Goal: Transaction & Acquisition: Donate

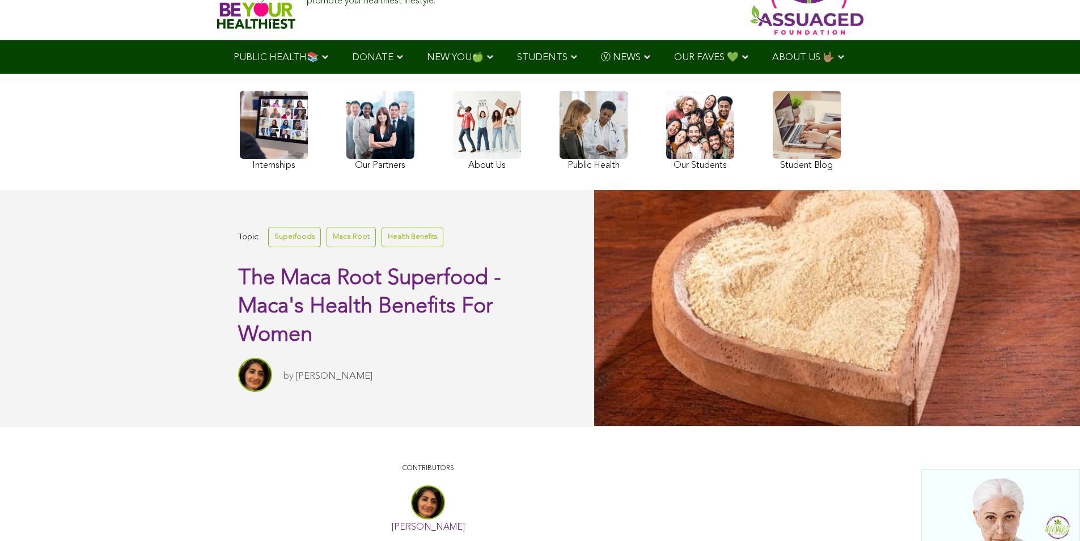
scroll to position [113, 0]
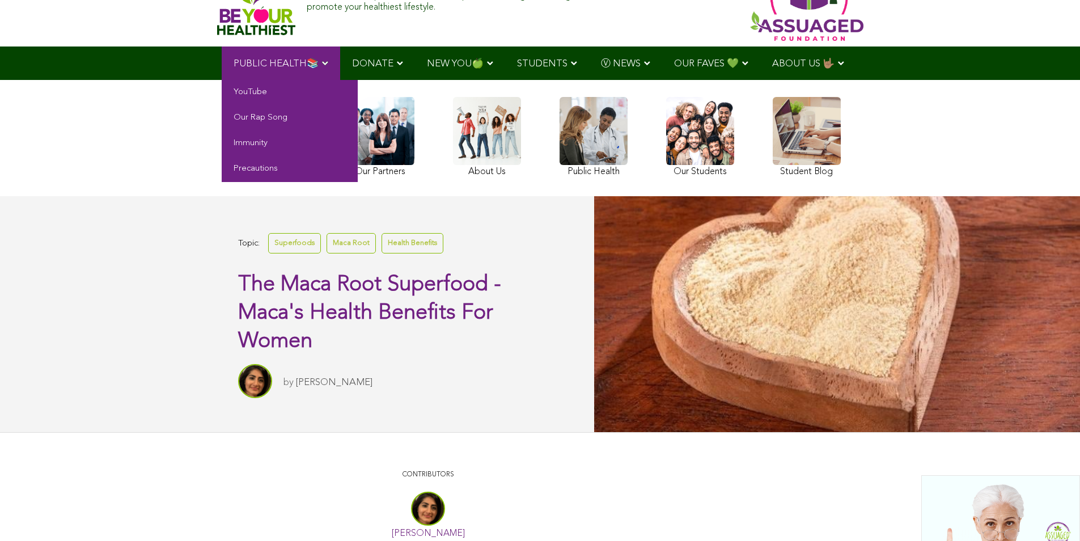
click at [252, 63] on span "PUBLIC HEALTH📚" at bounding box center [276, 64] width 85 height 10
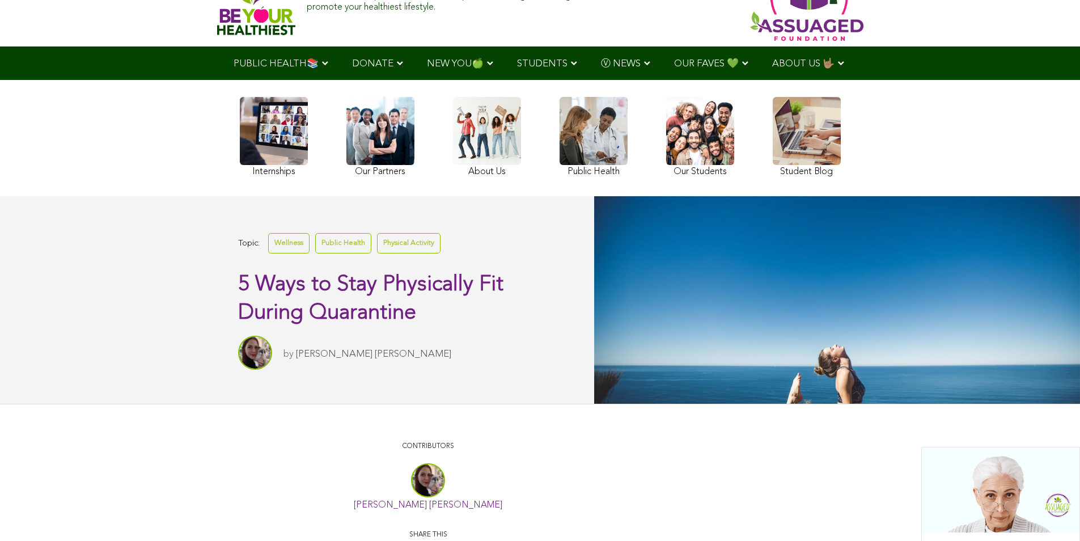
scroll to position [170, 0]
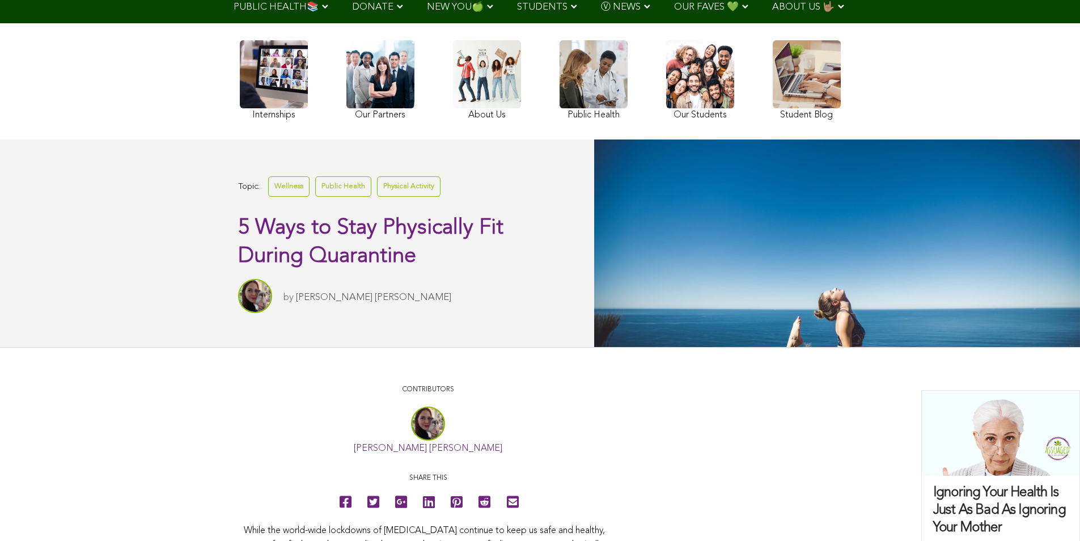
click at [345, 85] on div "Internships Our Partners About Us Public Health Our Students Student Blog" at bounding box center [540, 81] width 612 height 105
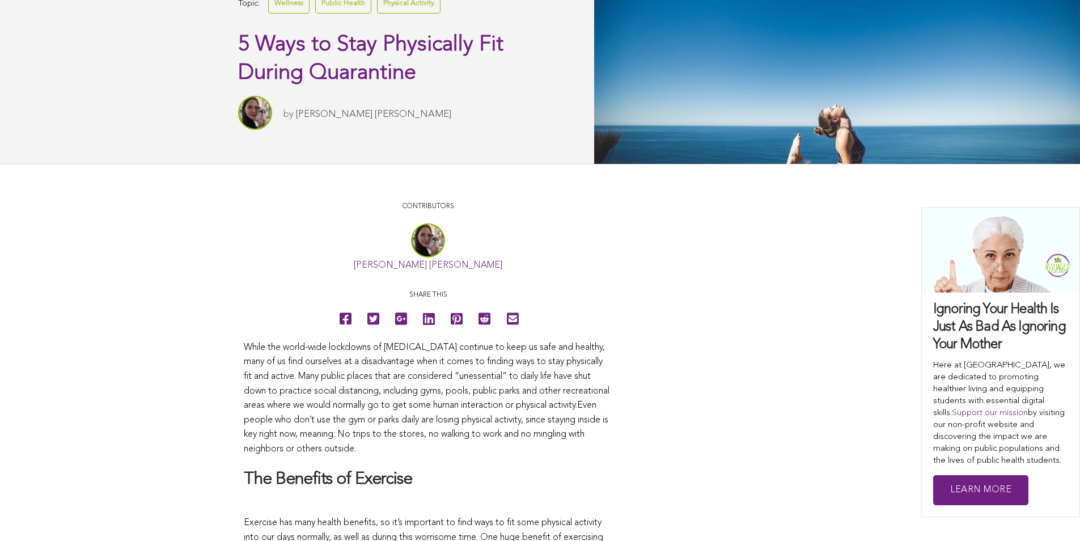
scroll to position [283, 0]
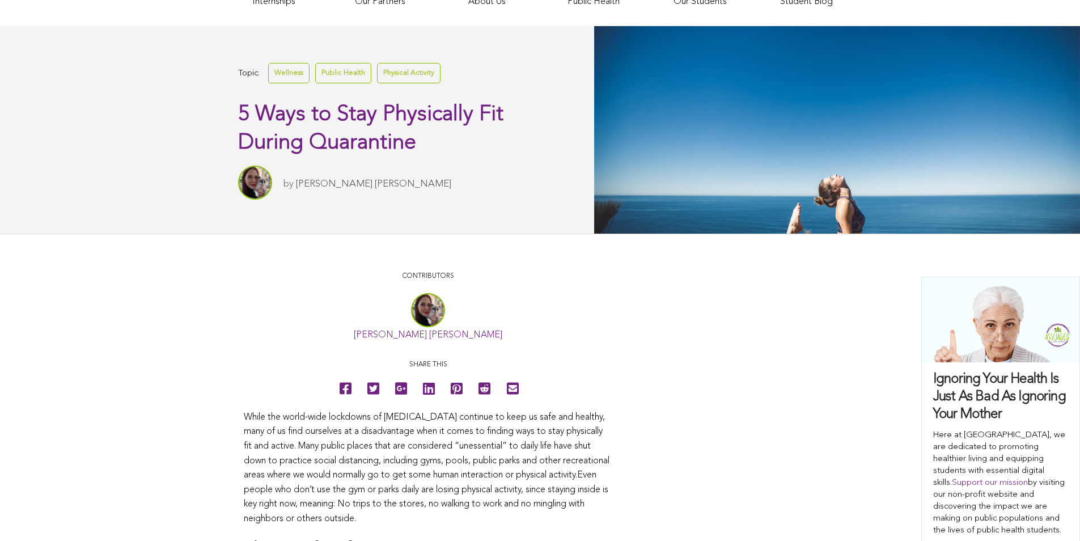
click at [490, 41] on div "Topic: Wellness Public Health Physical Activity 5 Ways to Stay Physically Fit D…" at bounding box center [297, 129] width 594 height 207
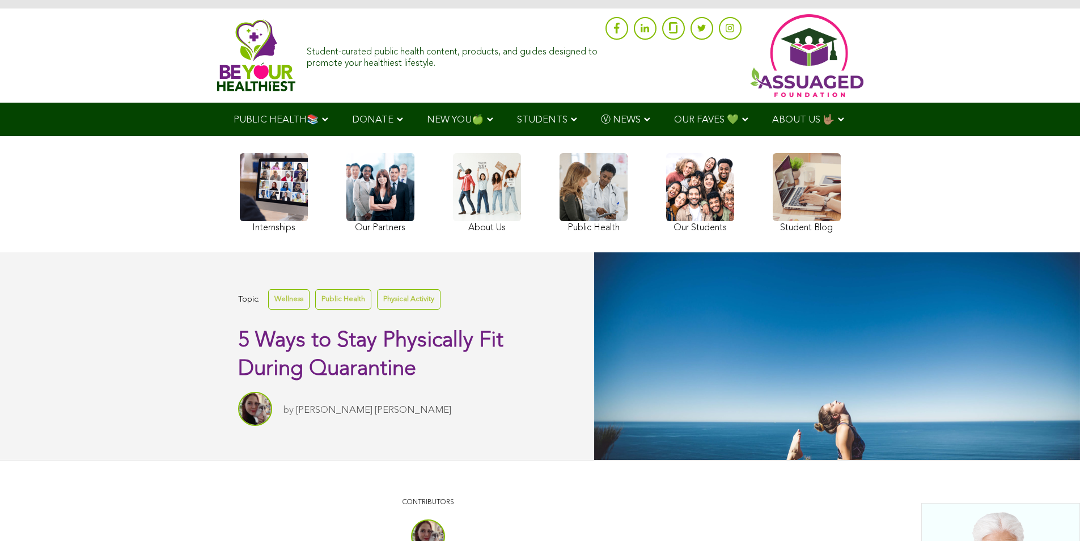
scroll to position [57, 0]
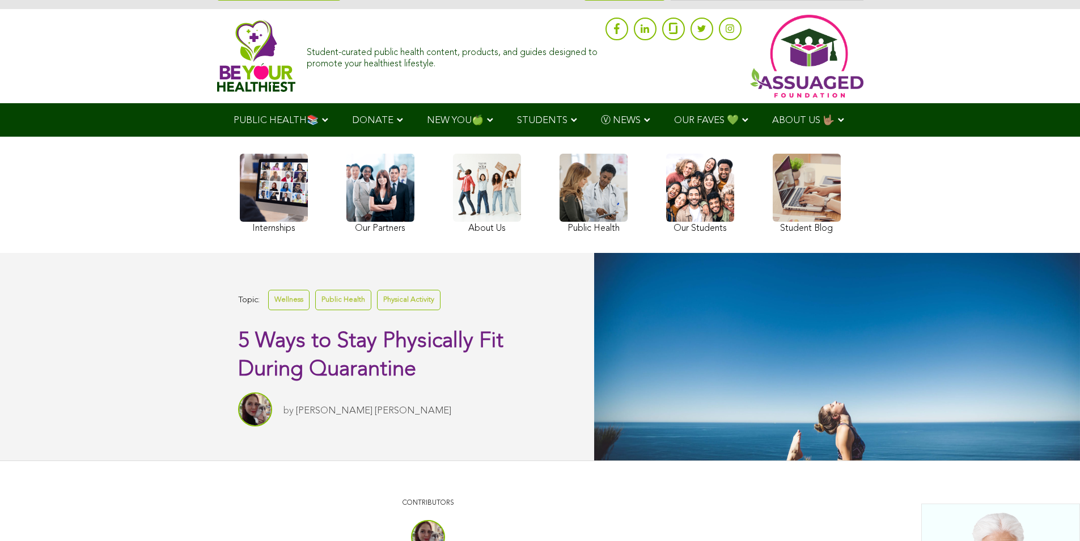
click at [517, 142] on div "Internships Our Partners About Us Public Health Our Students Student Blog" at bounding box center [540, 194] width 612 height 105
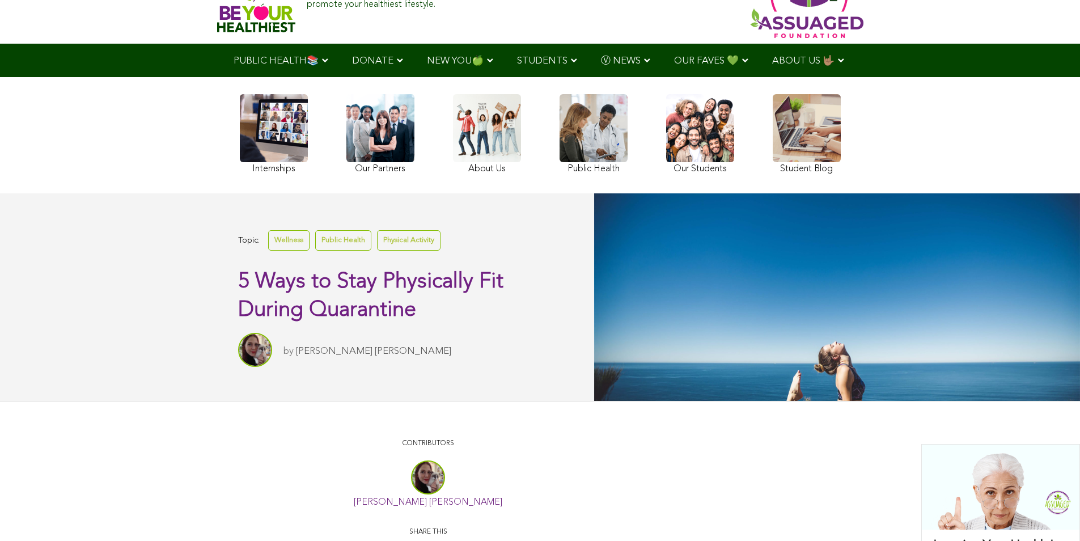
scroll to position [113, 0]
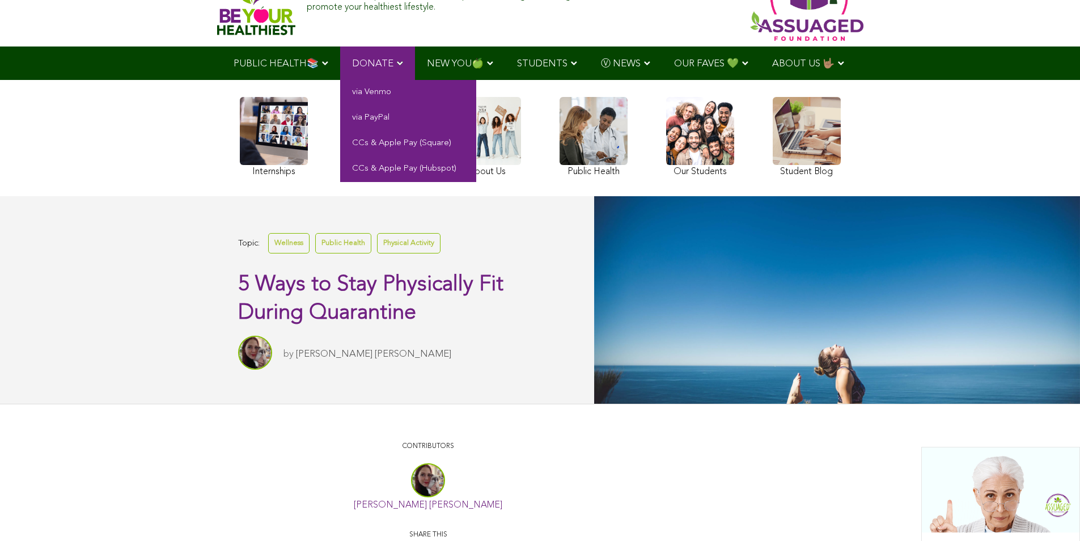
click at [393, 77] on link "DONATE" at bounding box center [377, 62] width 75 height 33
